Goal: Entertainment & Leisure: Consume media (video, audio)

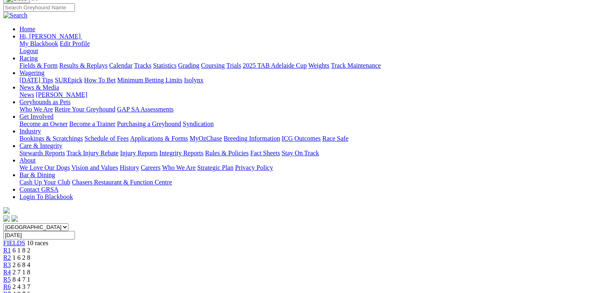
scroll to position [81, 0]
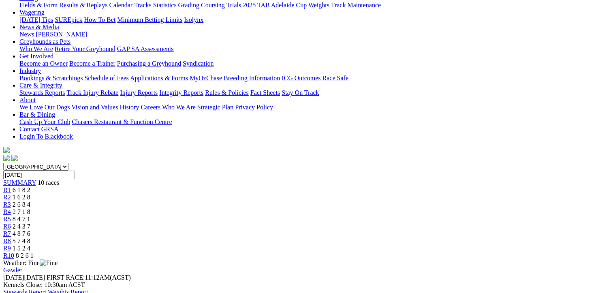
scroll to position [162, 0]
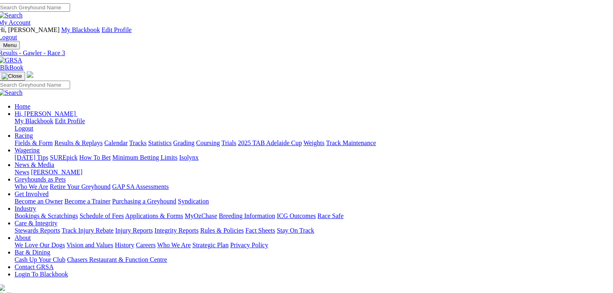
scroll to position [0, 6]
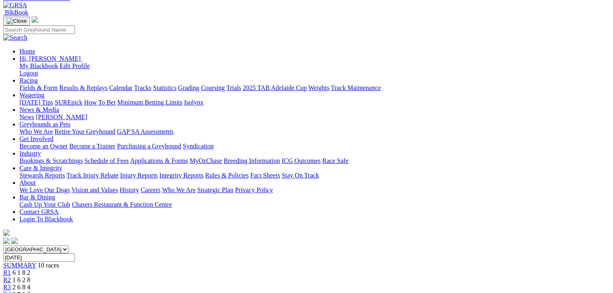
scroll to position [41, 0]
